Goal: Communication & Community: Answer question/provide support

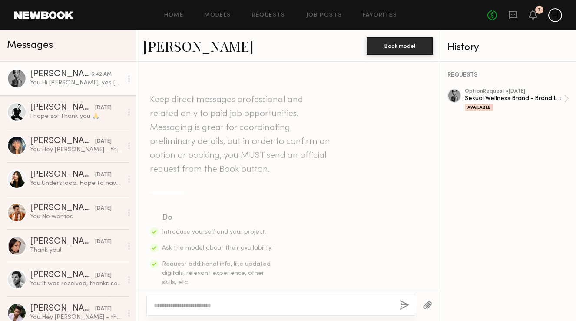
scroll to position [706, 0]
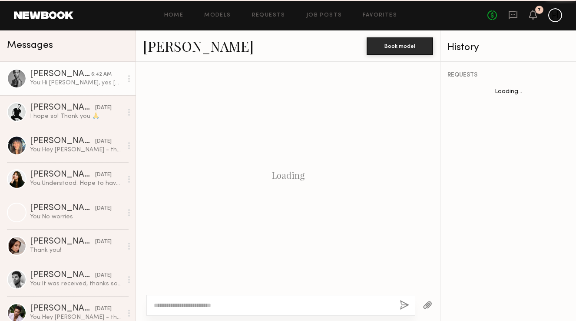
scroll to position [706, 0]
